Goal: Information Seeking & Learning: Learn about a topic

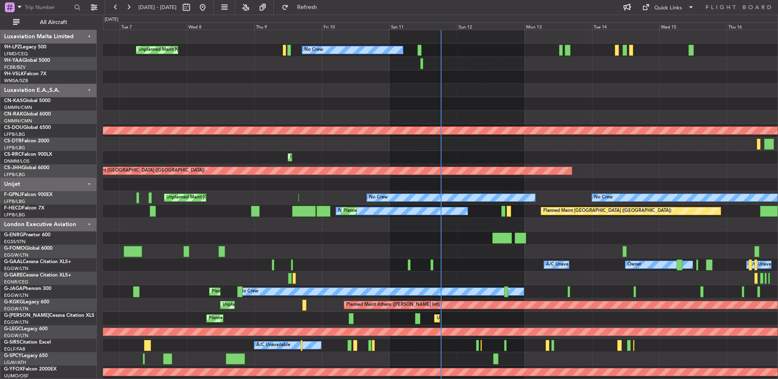
click at [460, 67] on div at bounding box center [440, 63] width 674 height 13
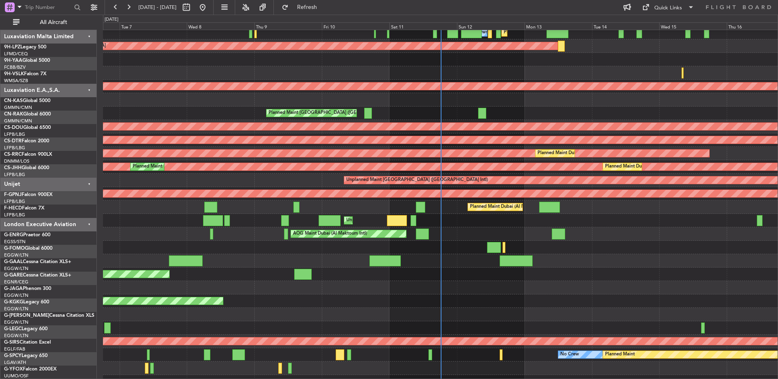
scroll to position [742, 0]
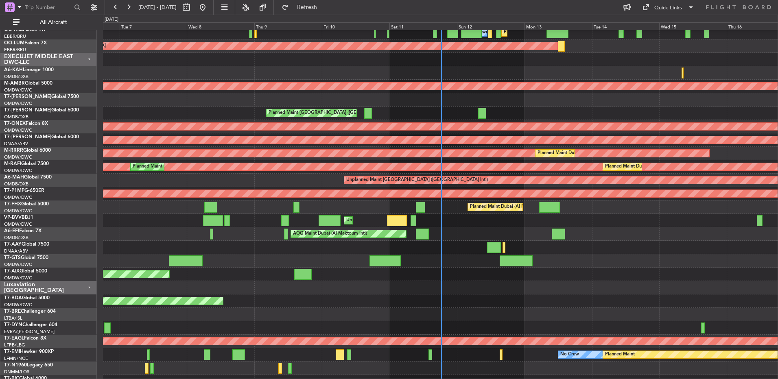
click at [485, 281] on div "Planned Maint Dubai (Al Maktoum Intl)" at bounding box center [440, 274] width 674 height 13
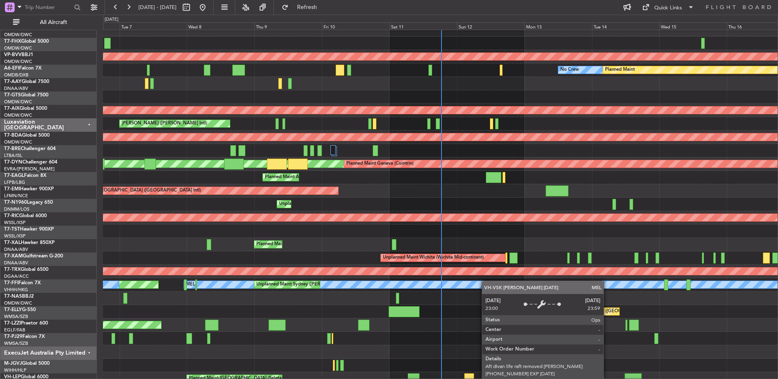
scroll to position [1027, 0]
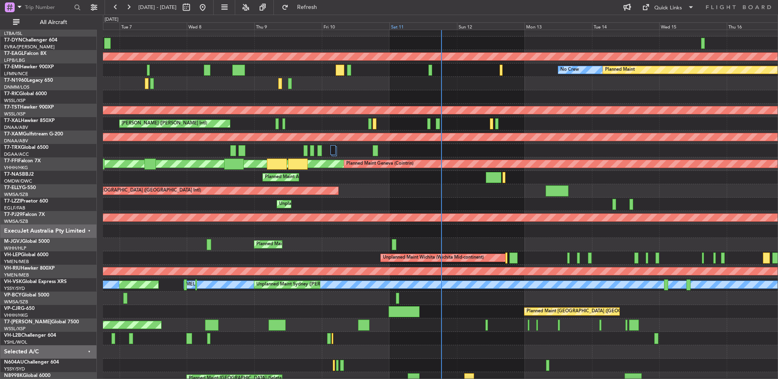
click at [439, 29] on div "Sat 11" at bounding box center [423, 25] width 68 height 7
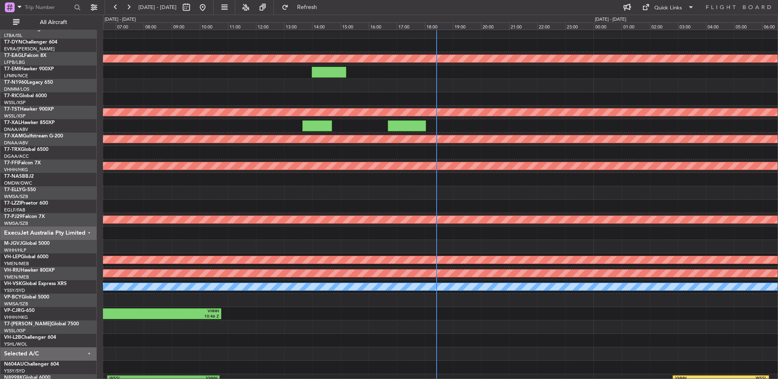
click at [349, 202] on div at bounding box center [440, 206] width 674 height 13
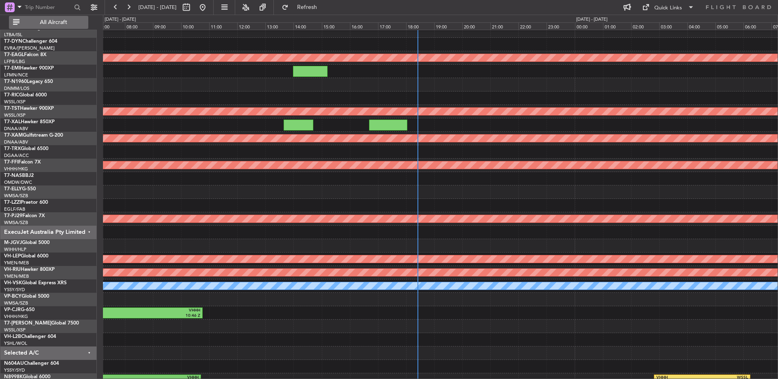
click at [52, 20] on span "All Aircraft" at bounding box center [53, 23] width 65 height 6
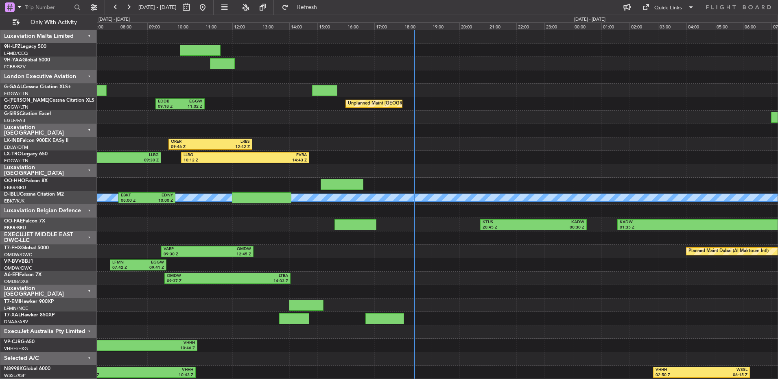
scroll to position [0, 0]
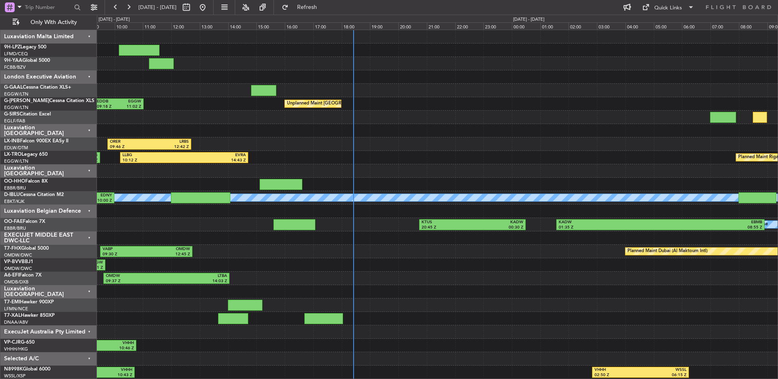
click at [553, 124] on div "No Crew Unplanned Maint London (Luton) EDDB 09:18 Z EGGW 11:02 Z ORER 09:46 Z L…" at bounding box center [437, 204] width 680 height 349
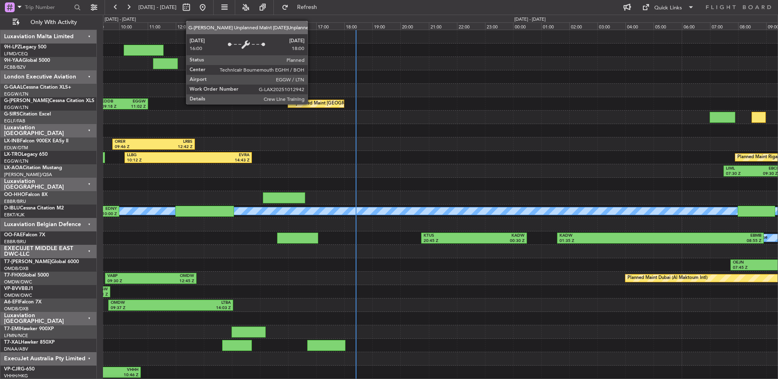
click at [311, 104] on div "Unplanned Maint [GEOGRAPHIC_DATA] ([GEOGRAPHIC_DATA])" at bounding box center [357, 104] width 134 height 12
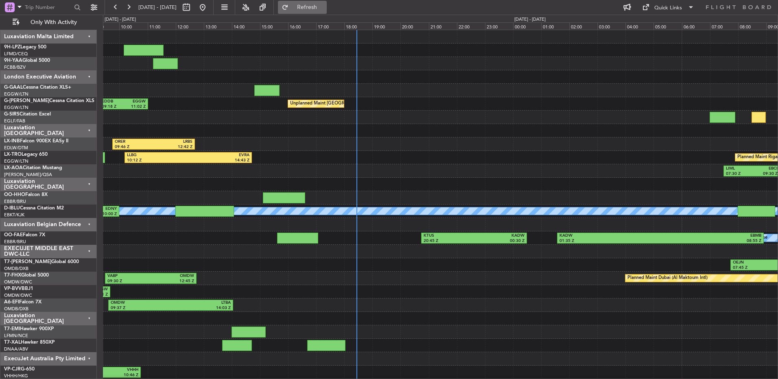
click at [315, 9] on button "Refresh" at bounding box center [302, 7] width 49 height 13
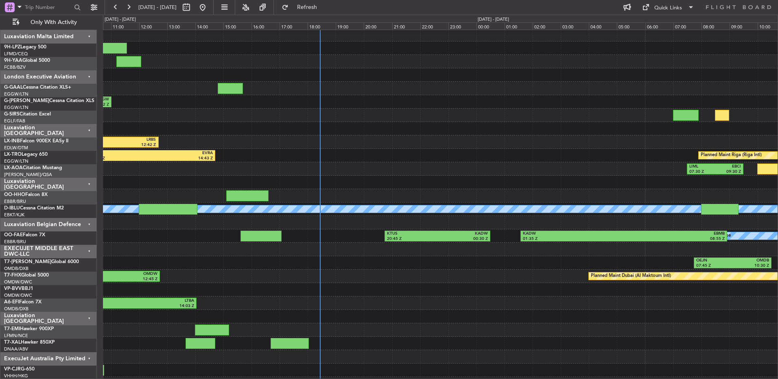
scroll to position [2, 0]
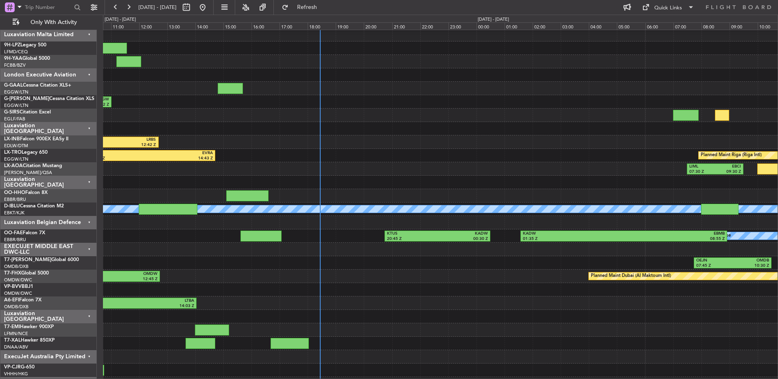
click at [390, 120] on div at bounding box center [440, 115] width 674 height 13
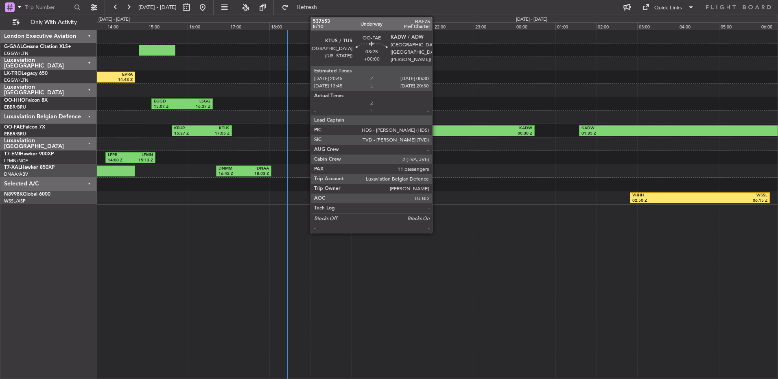
scroll to position [0, 0]
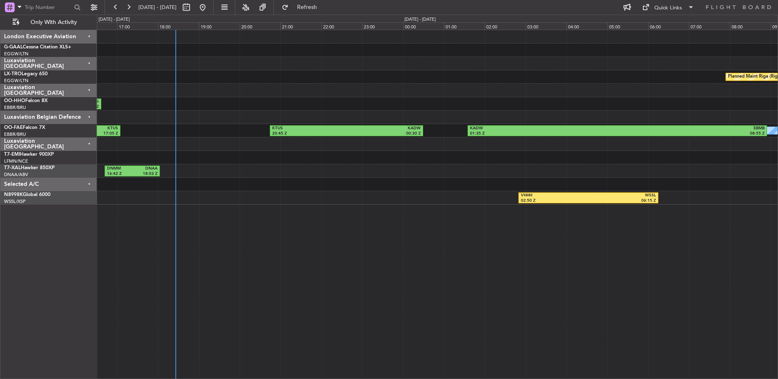
click at [423, 124] on div "Planned Maint Riga (Riga Intl) LLBG 10:12 Z EVRA 14:43 Z EGGD 15:07 Z LSGG 16:3…" at bounding box center [437, 117] width 680 height 174
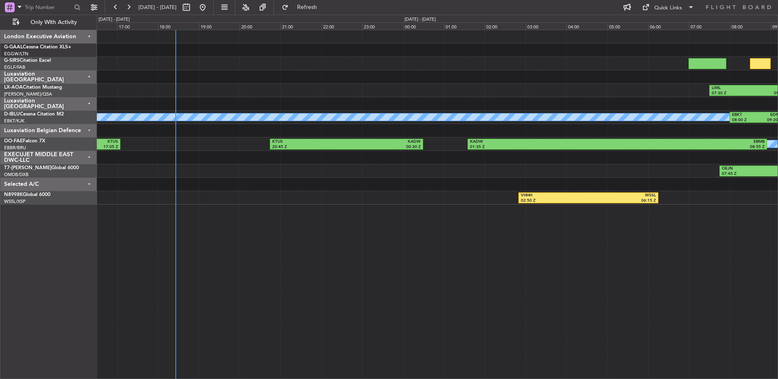
click at [88, 124] on div "Luxaviation Belgian Defence" at bounding box center [48, 130] width 96 height 13
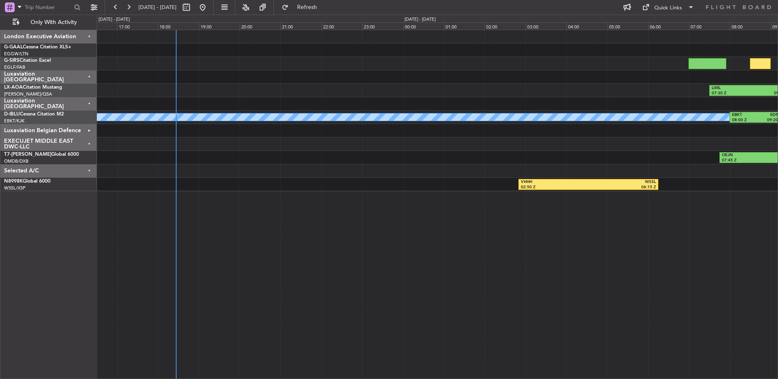
click at [88, 107] on div "Luxaviation [GEOGRAPHIC_DATA]" at bounding box center [48, 103] width 96 height 13
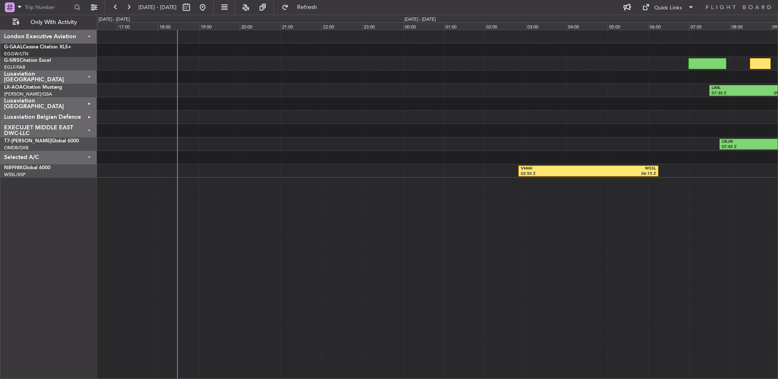
click at [216, 263] on div "LIML 07:30 Z EBCI 09:30 Z OEJN 07:45 Z OMDB 10:30 Z VHHH 02:50 Z WSSL 06:15 Z" at bounding box center [437, 204] width 681 height 349
click at [327, 102] on div at bounding box center [437, 103] width 680 height 13
click at [346, 118] on div at bounding box center [437, 117] width 680 height 13
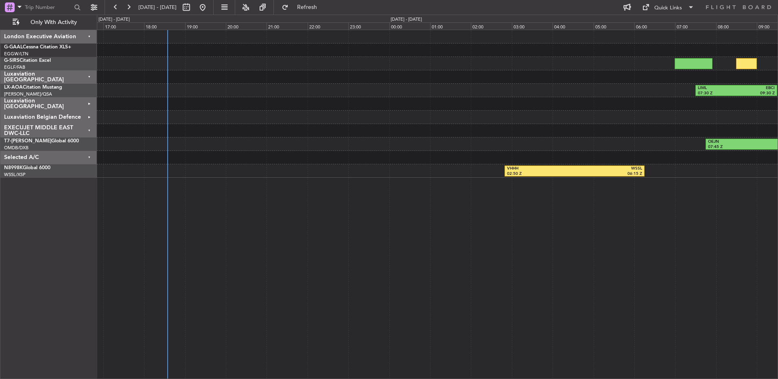
click at [324, 87] on div "LIML 07:30 Z EBCI 09:30 Z OEJN 07:45 Z OMDB 10:30 Z VHHH 02:50 Z WSSL 06:15 Z" at bounding box center [437, 104] width 680 height 148
click at [89, 68] on div "EGLF/FAB London (Farnborough)" at bounding box center [50, 67] width 92 height 7
click at [86, 78] on div "Luxaviation [GEOGRAPHIC_DATA]" at bounding box center [48, 76] width 96 height 13
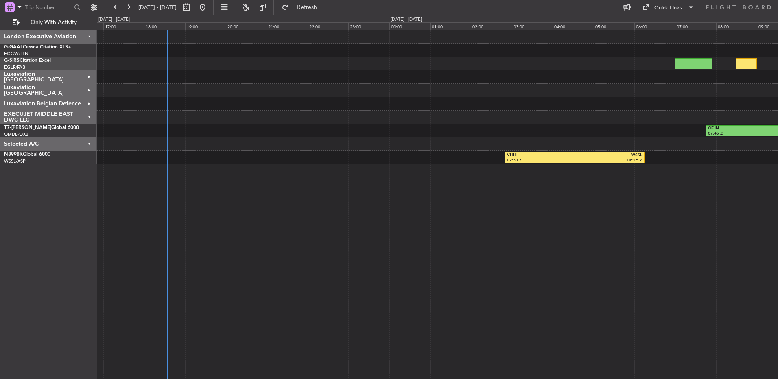
click at [85, 145] on div "Selected A/C" at bounding box center [48, 143] width 96 height 13
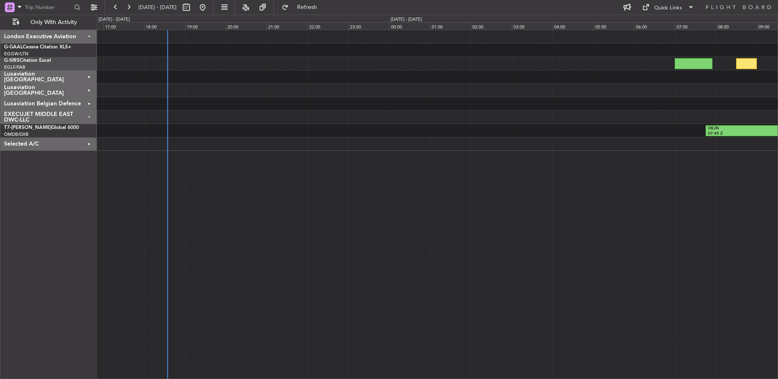
click at [86, 117] on div "EXECUJET MIDDLE EAST DWC-LLC" at bounding box center [48, 117] width 96 height 13
